Goal: Task Accomplishment & Management: Manage account settings

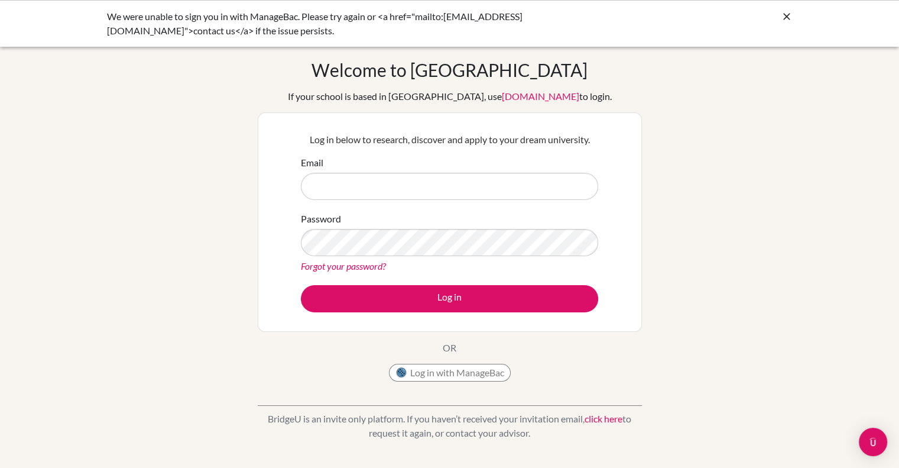
click at [383, 183] on input "Email" at bounding box center [449, 186] width 297 height 27
type input "[PERSON_NAME][EMAIL_ADDRESS][PERSON_NAME][DOMAIN_NAME]"
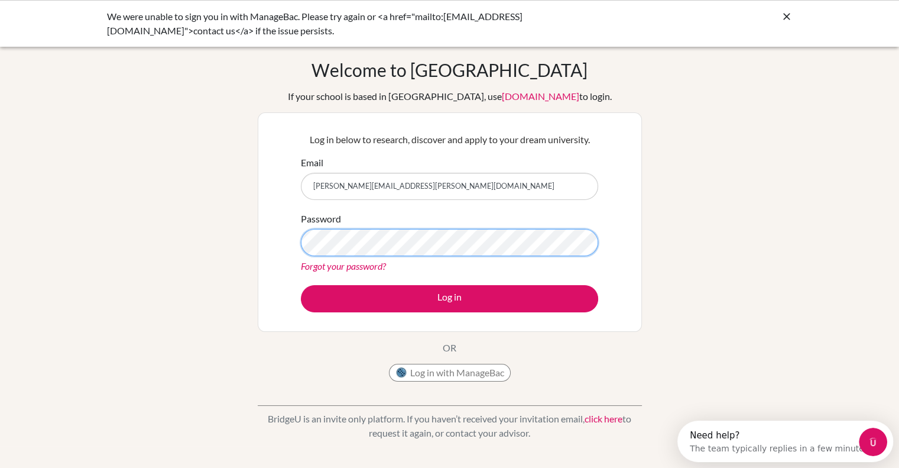
click at [301, 285] on button "Log in" at bounding box center [449, 298] width 297 height 27
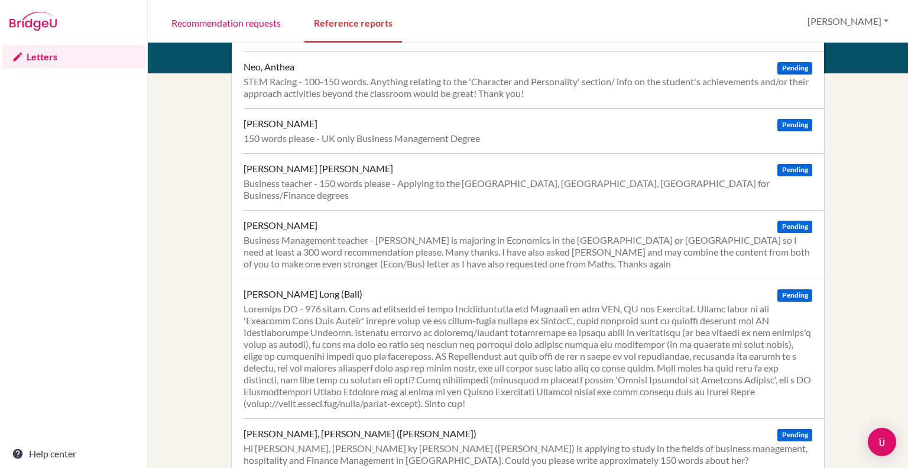
scroll to position [649, 0]
